Goal: Find specific page/section: Find specific page/section

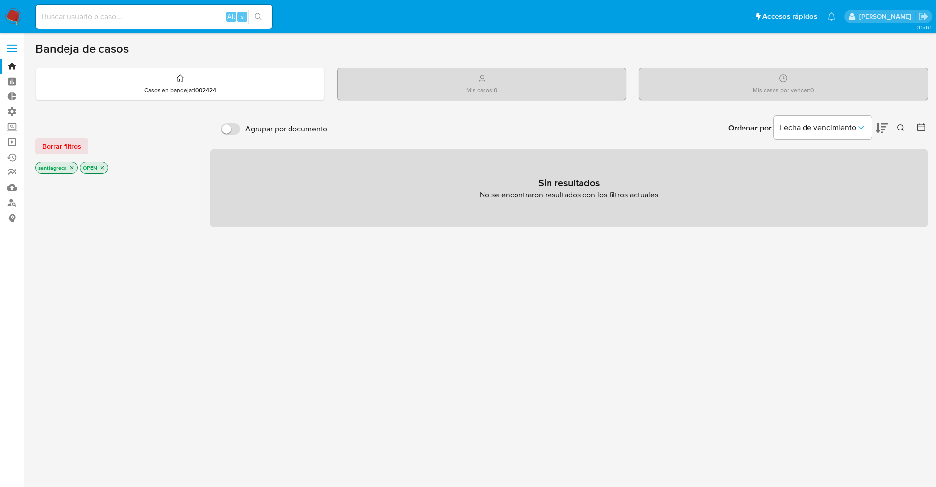
click at [122, 24] on div "Alt s" at bounding box center [154, 17] width 236 height 24
click at [107, 15] on input at bounding box center [154, 16] width 236 height 13
type input "[PERSON_NAME]"
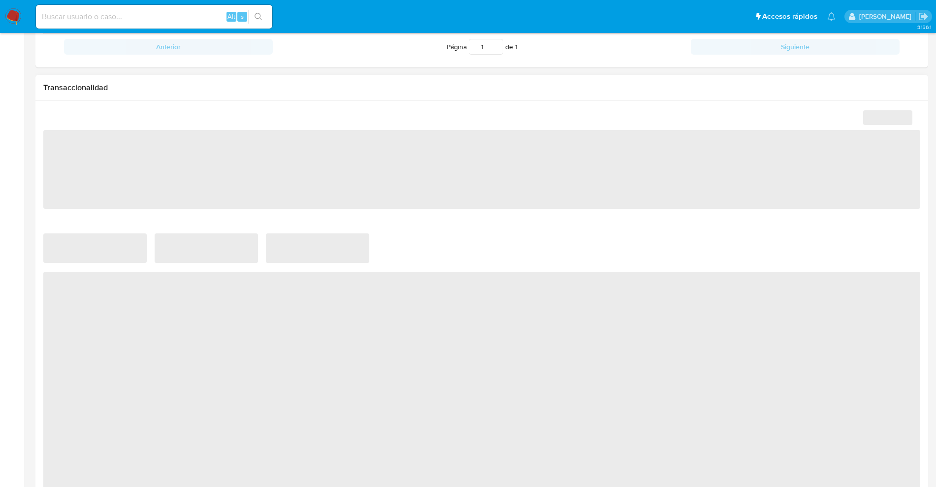
scroll to position [510, 0]
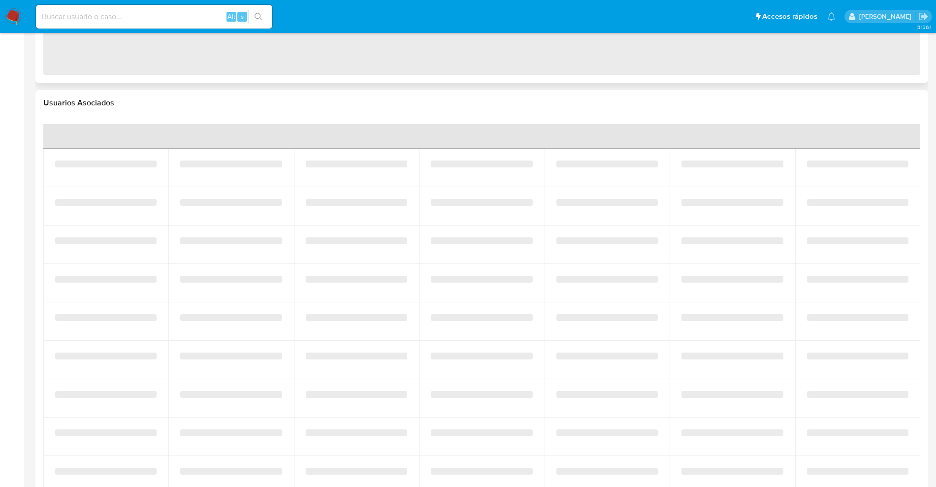
select select "10"
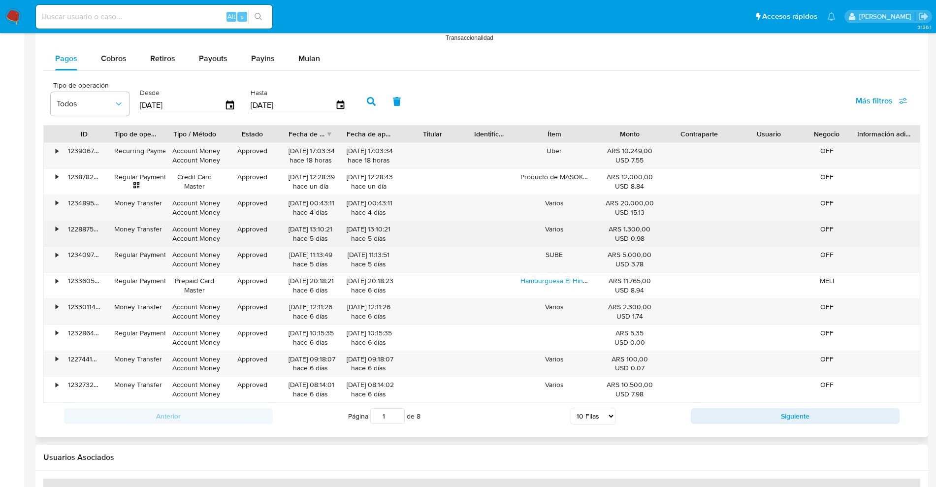
scroll to position [863, 0]
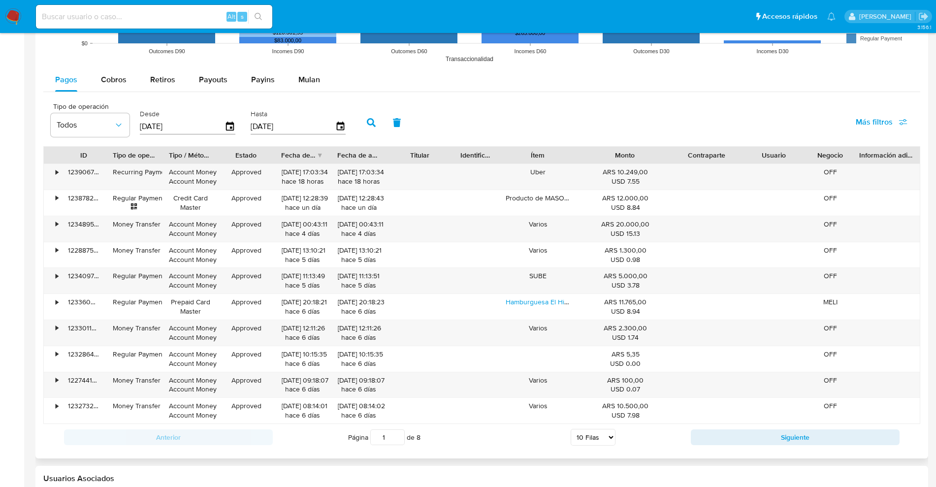
click at [664, 147] on div at bounding box center [673, 155] width 18 height 17
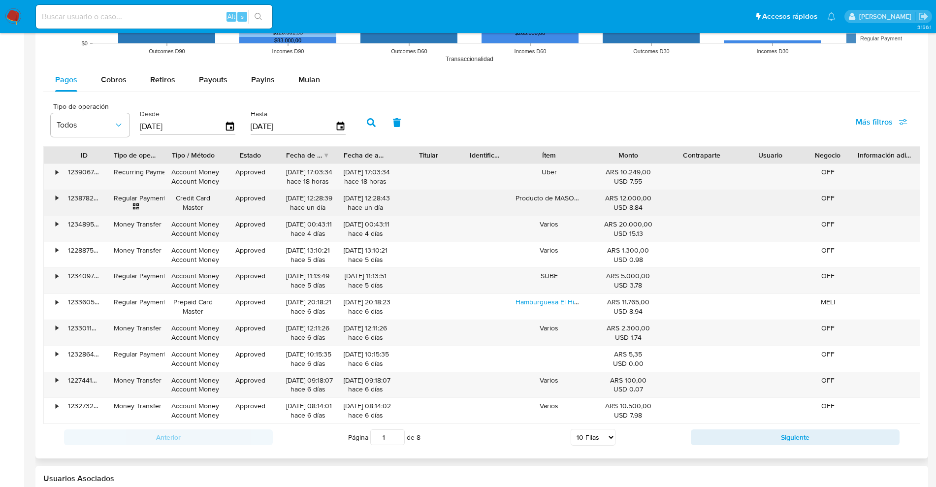
click at [53, 199] on div "•" at bounding box center [52, 203] width 17 height 26
